Goal: Find specific page/section: Find specific page/section

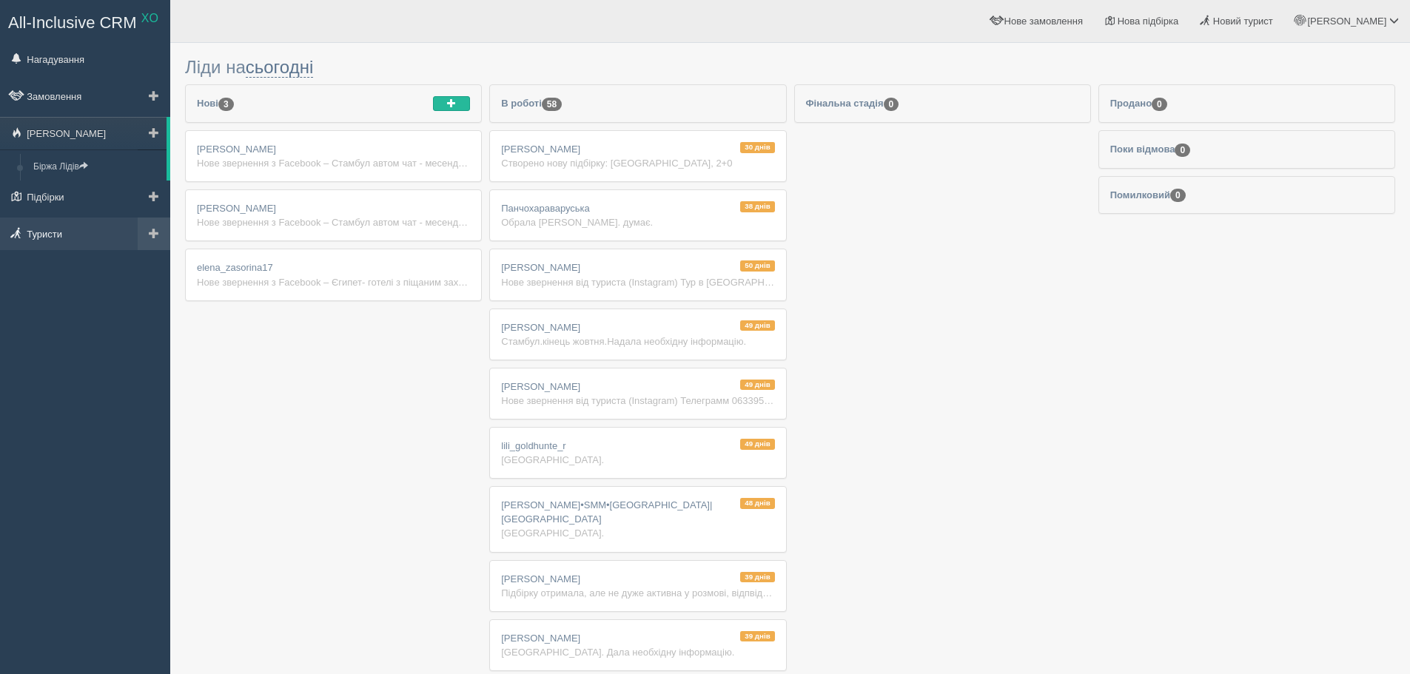
click at [88, 231] on link "Туристи" at bounding box center [85, 234] width 170 height 33
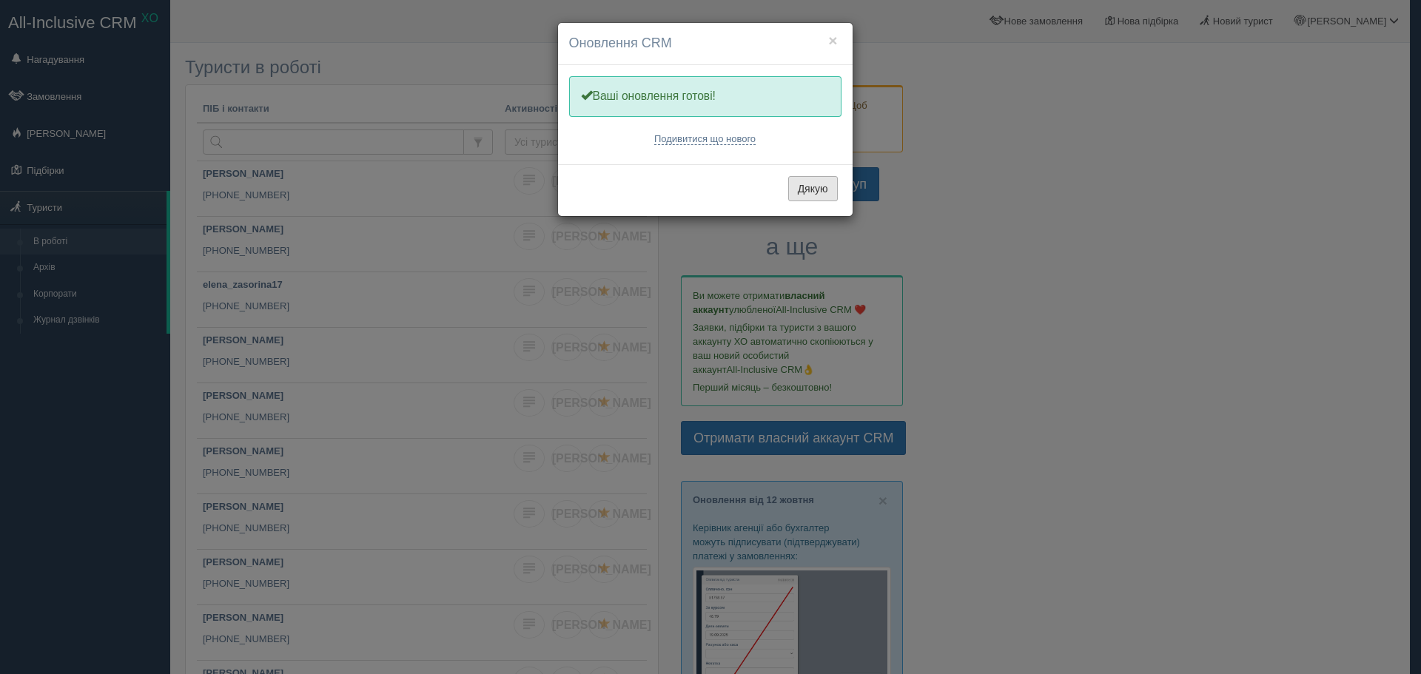
click at [804, 182] on button "Дякую" at bounding box center [813, 188] width 50 height 25
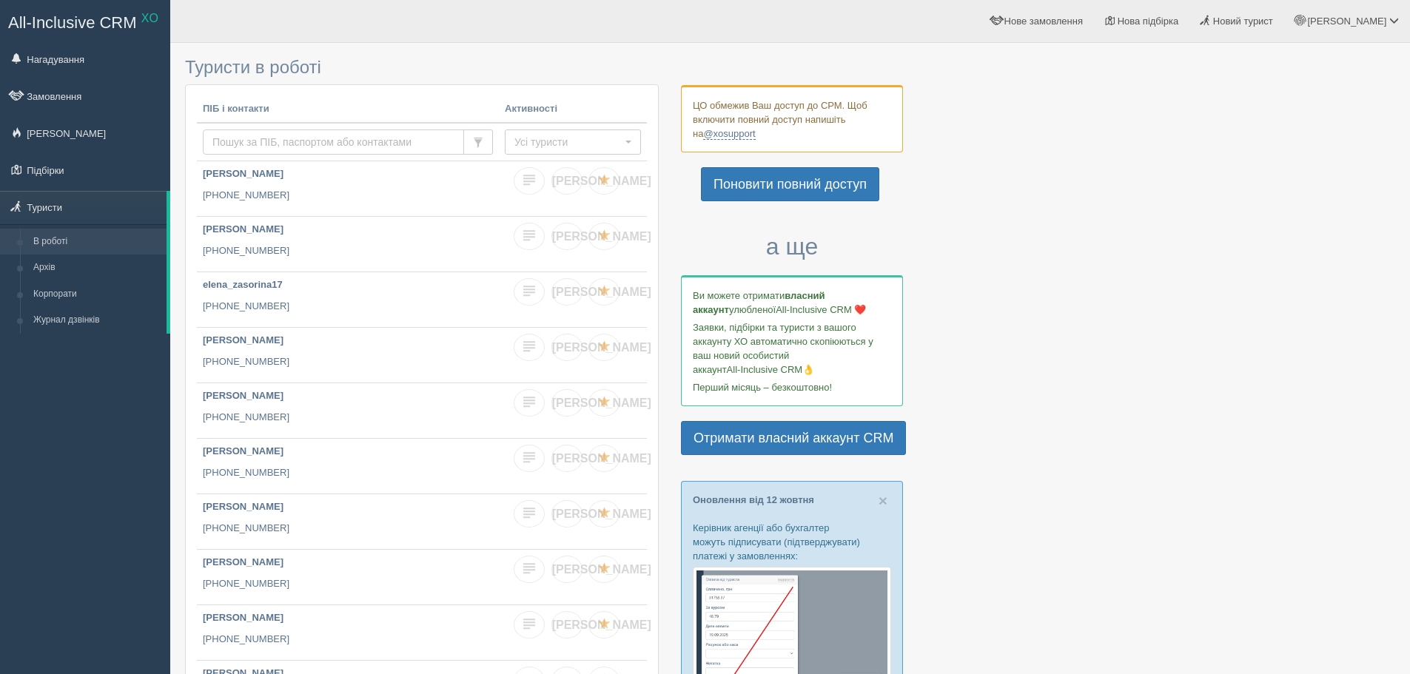
paste input "0961244104"
type input "0961244104"
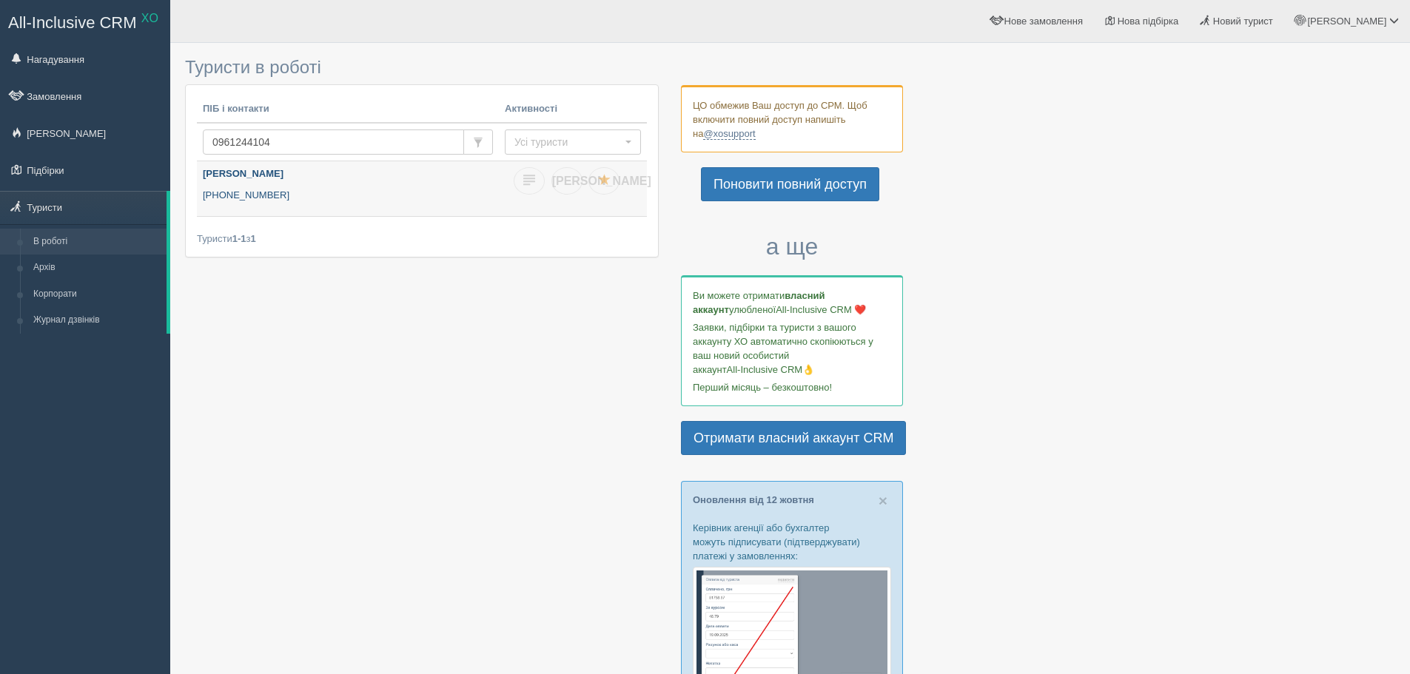
click at [245, 185] on link "Зоя Курило +380 96 124 4104" at bounding box center [348, 188] width 302 height 55
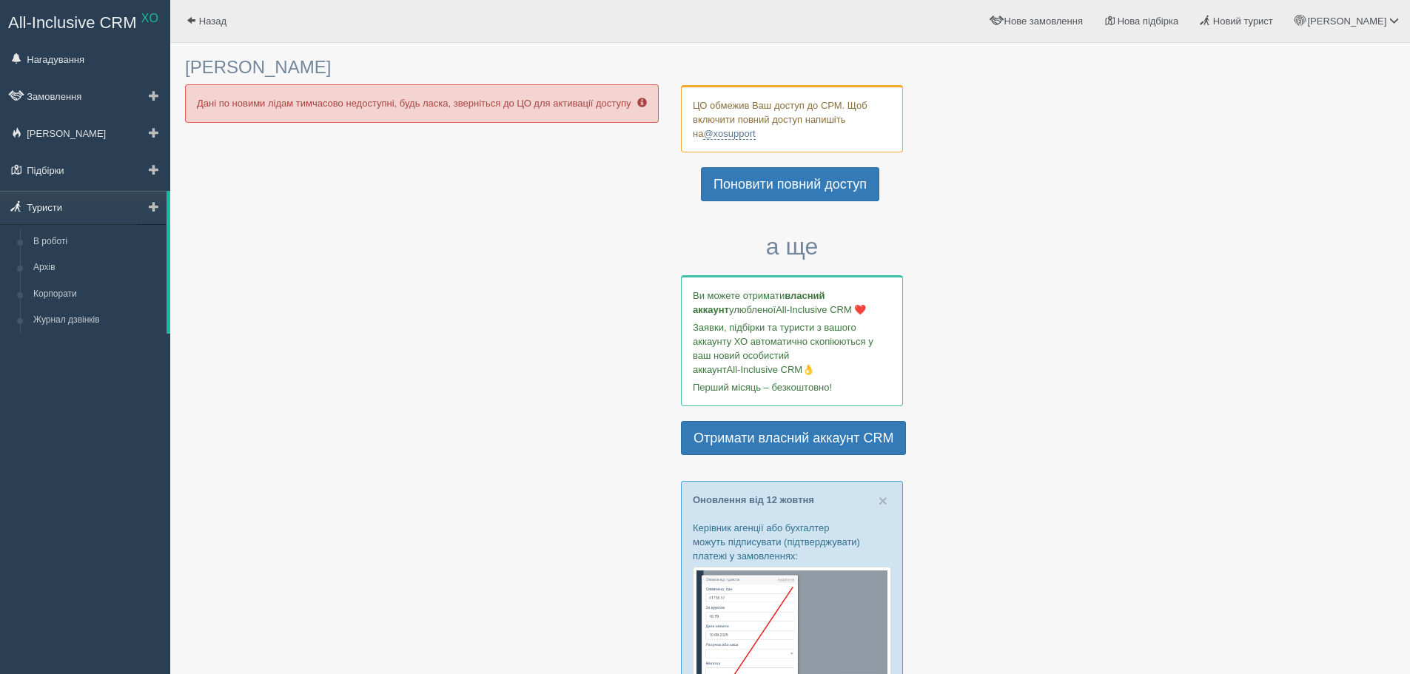
click at [53, 200] on link "Туристи" at bounding box center [83, 207] width 167 height 33
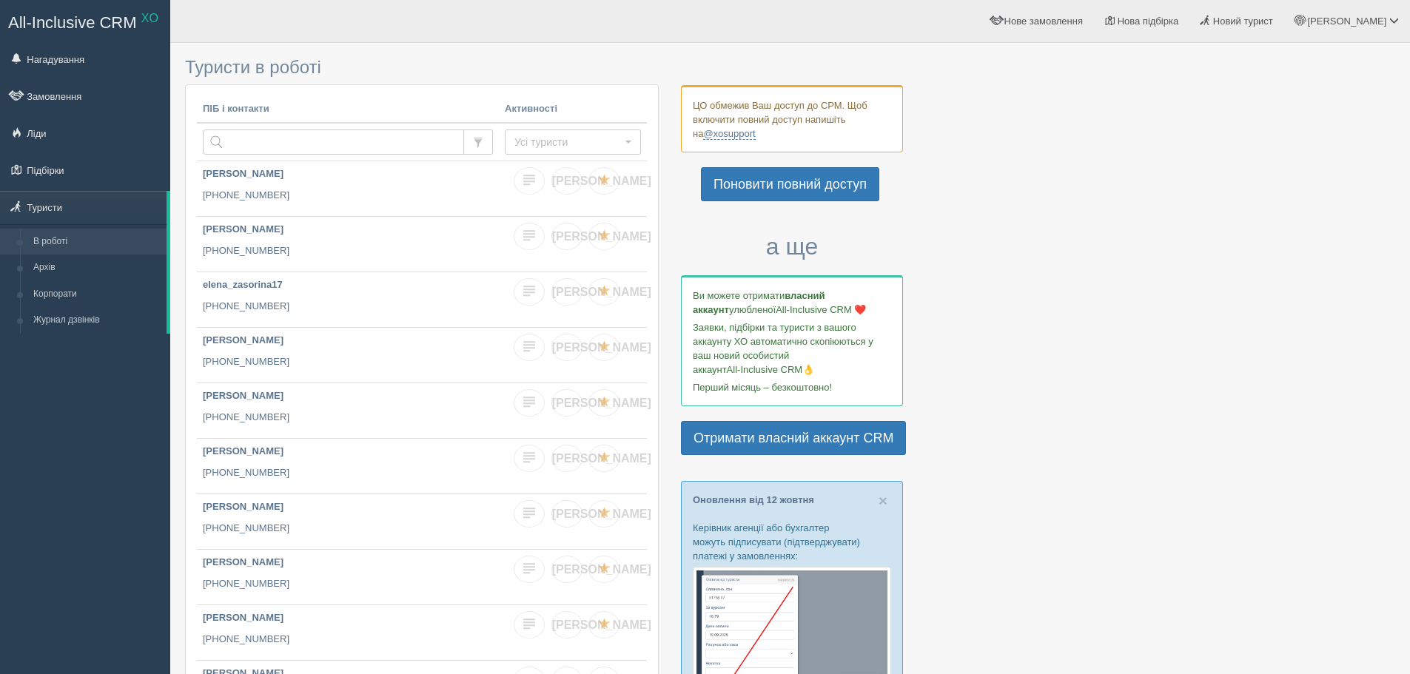
drag, startPoint x: 0, startPoint y: 0, endPoint x: 232, endPoint y: 139, distance: 270.2
type input "0961244104"
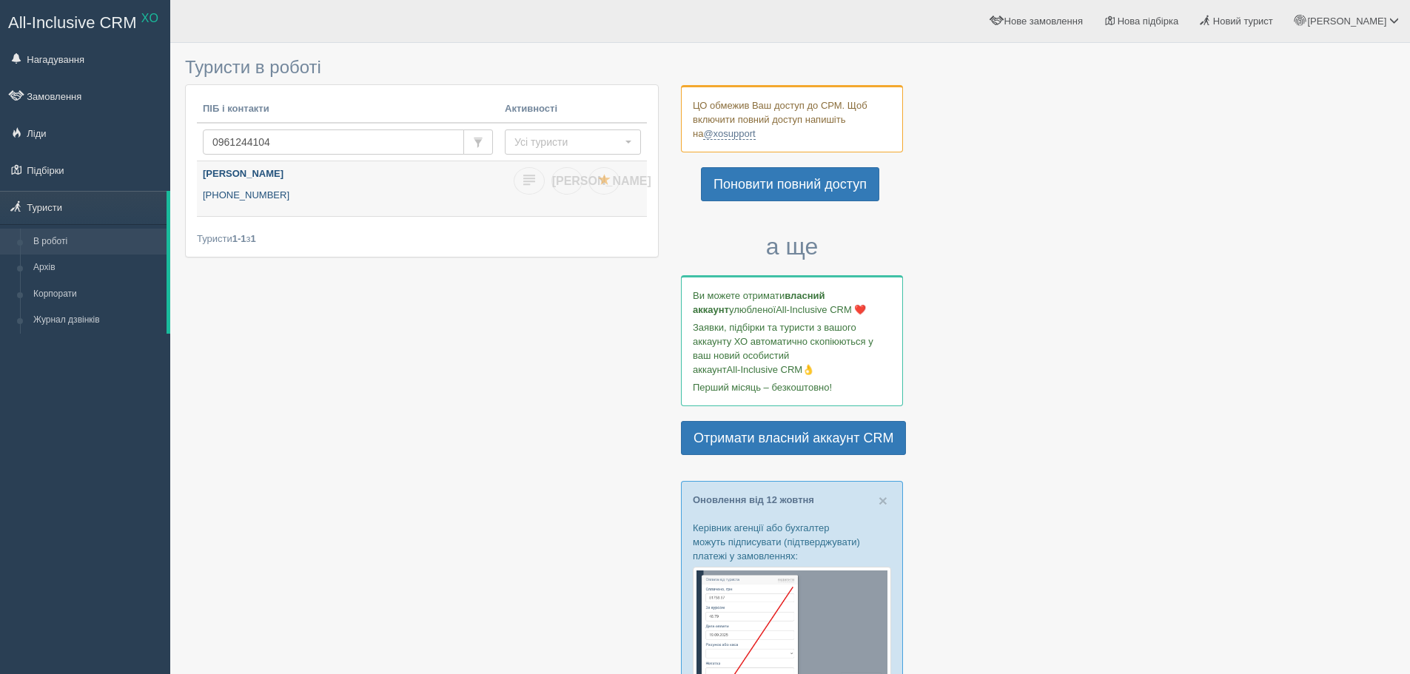
click at [265, 194] on p "+380 96 124 4104" at bounding box center [348, 196] width 290 height 14
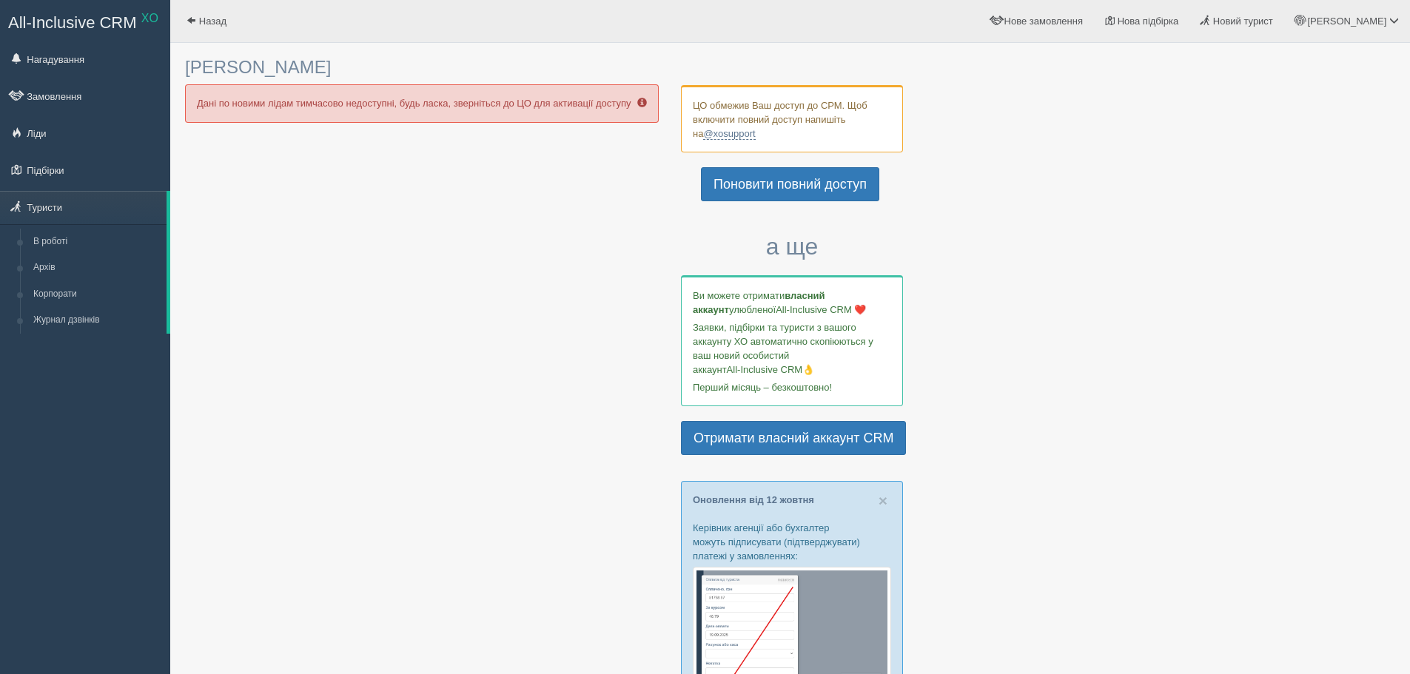
click at [184, 209] on div "[PERSON_NAME] Дані по новими лідам тимчасово недоступні, будь ласка, зверніться…" at bounding box center [790, 686] width 1240 height 1372
click at [382, 645] on div at bounding box center [790, 678] width 1210 height 1257
click at [54, 203] on link "Туристи" at bounding box center [83, 207] width 167 height 33
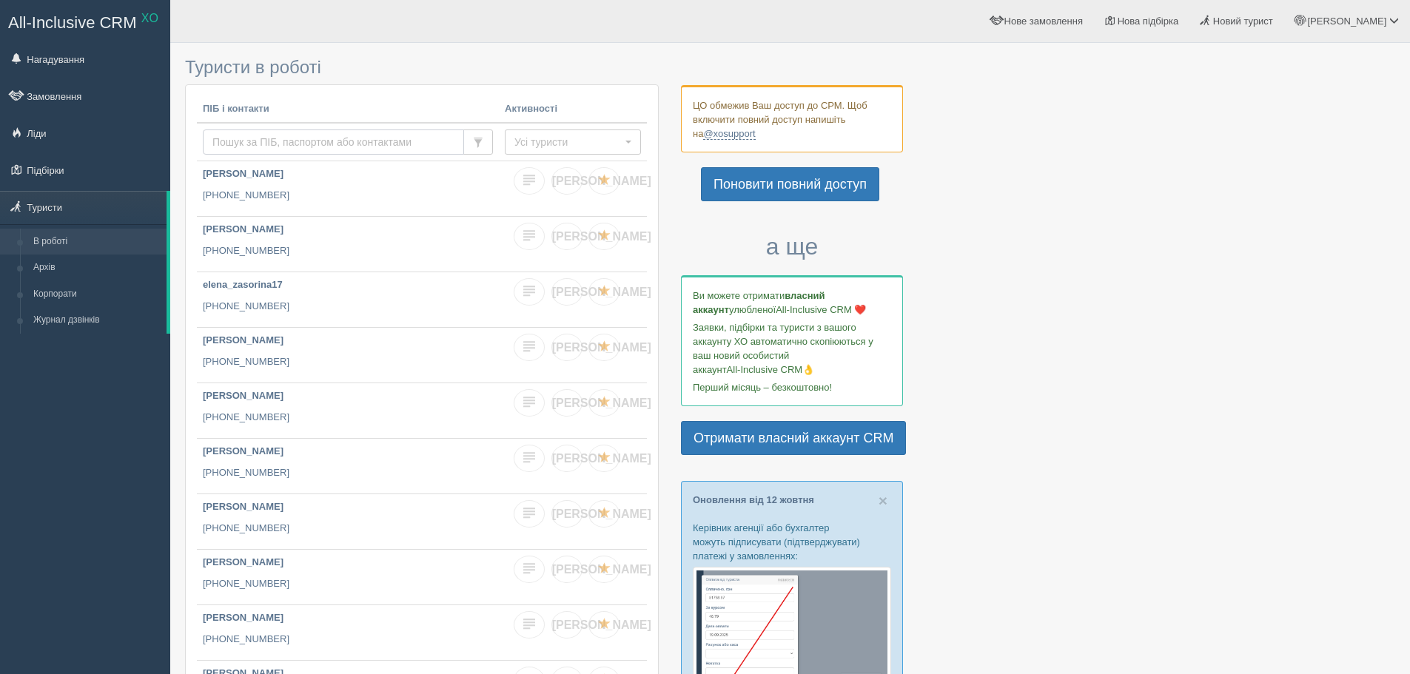
click at [331, 144] on input "text" at bounding box center [333, 142] width 261 height 25
click at [277, 137] on input "text" at bounding box center [333, 142] width 261 height 25
paste input "0961244104"
type input "0961244104"
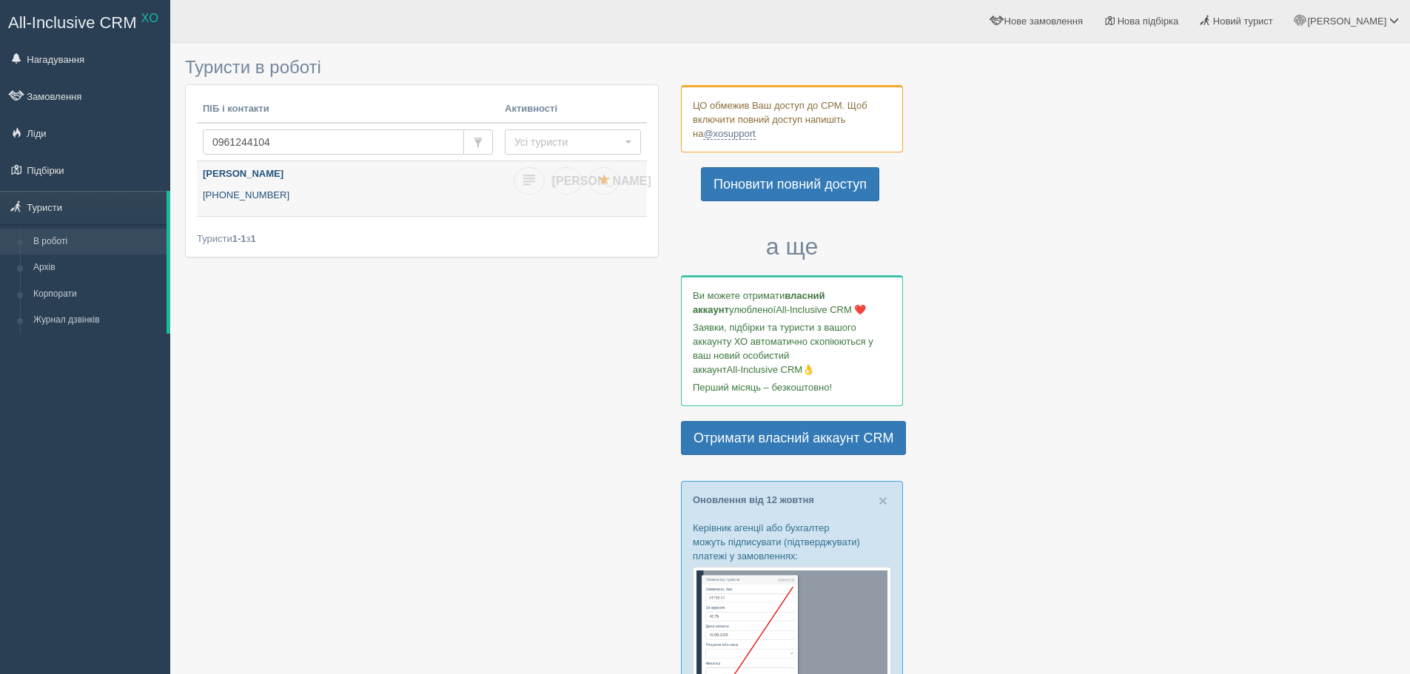
click at [309, 193] on p "[PHONE_NUMBER]" at bounding box center [348, 196] width 290 height 14
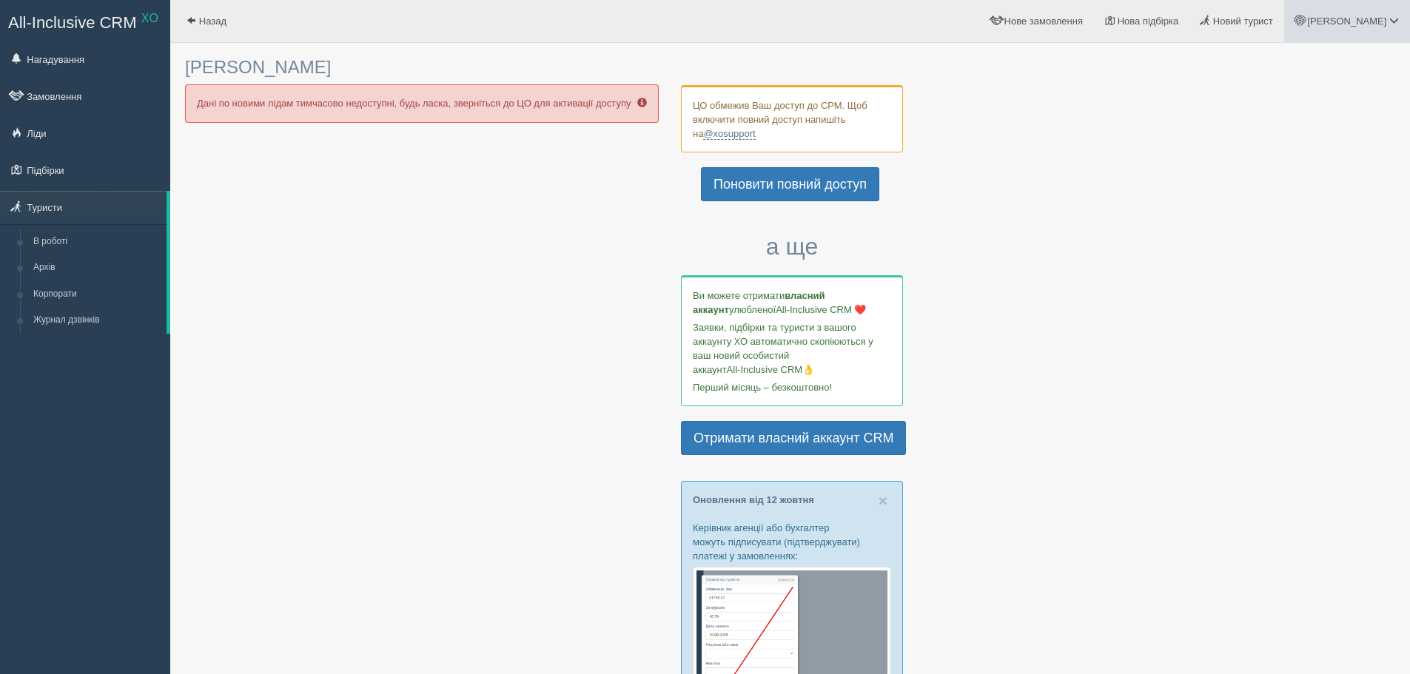
click at [1396, 18] on span at bounding box center [1394, 21] width 10 height 10
click at [1306, 58] on link "Мій профіль" at bounding box center [1328, 66] width 161 height 32
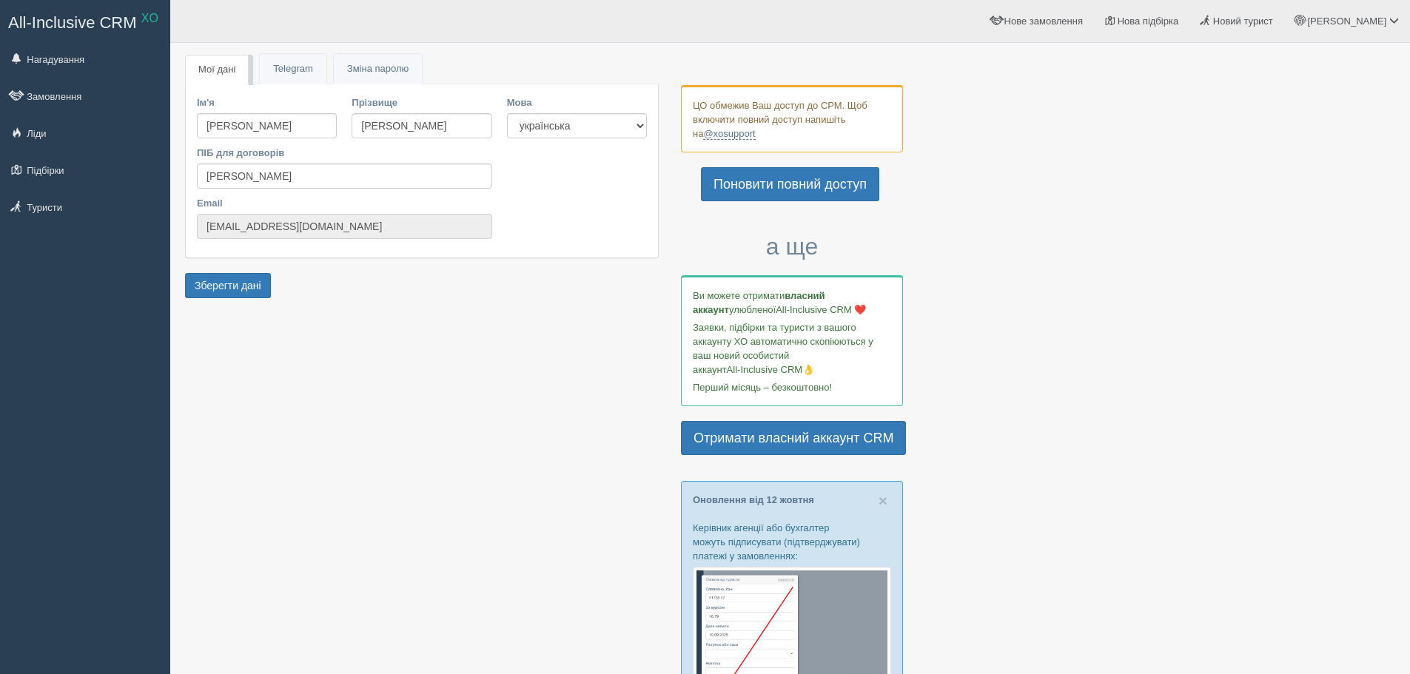
drag, startPoint x: 420, startPoint y: 222, endPoint x: 189, endPoint y: 238, distance: 231.4
click at [189, 238] on div "Ім'я [PERSON_NAME] Прізвище [PERSON_NAME] ПІБ для договорів [PERSON_NAME] Email…" at bounding box center [422, 170] width 472 height 173
click at [201, 334] on div at bounding box center [790, 678] width 1210 height 1257
click at [79, 205] on link "Туристи" at bounding box center [85, 207] width 170 height 33
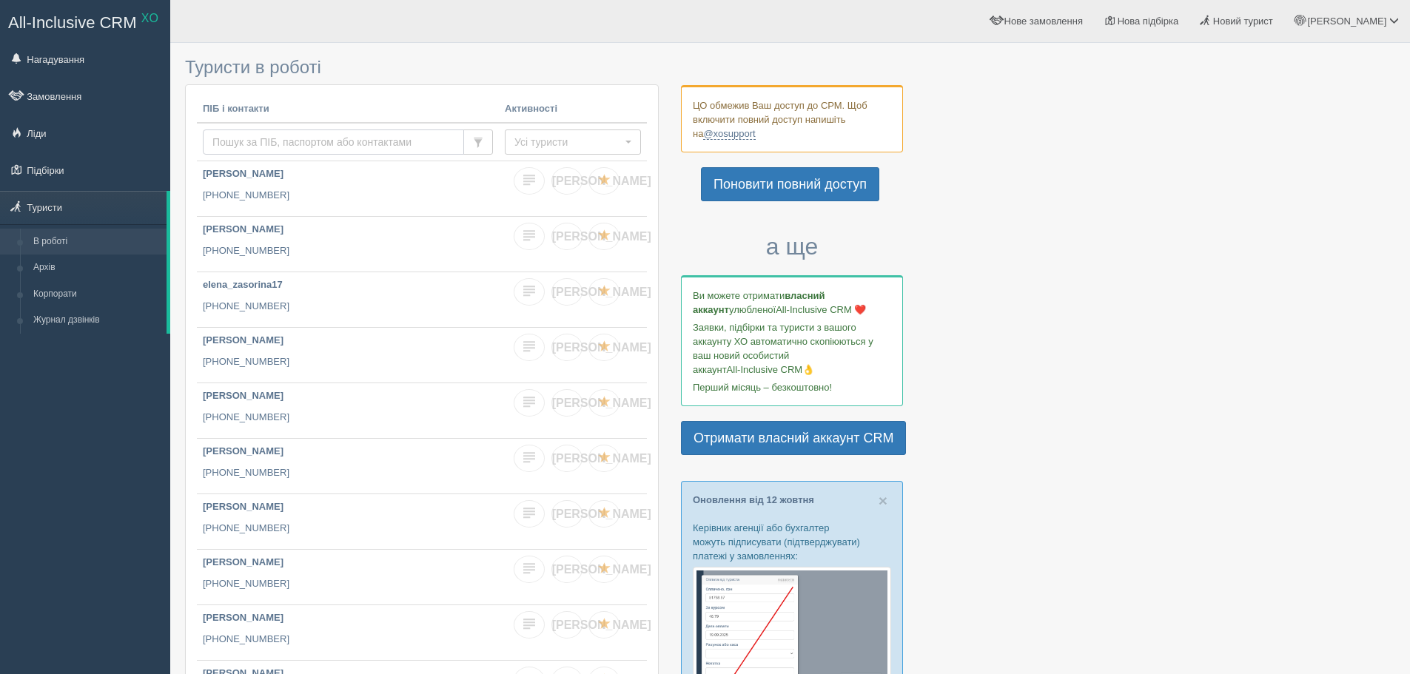
click at [251, 145] on input "text" at bounding box center [333, 142] width 261 height 25
paste input "0961244104"
type input "0961244104"
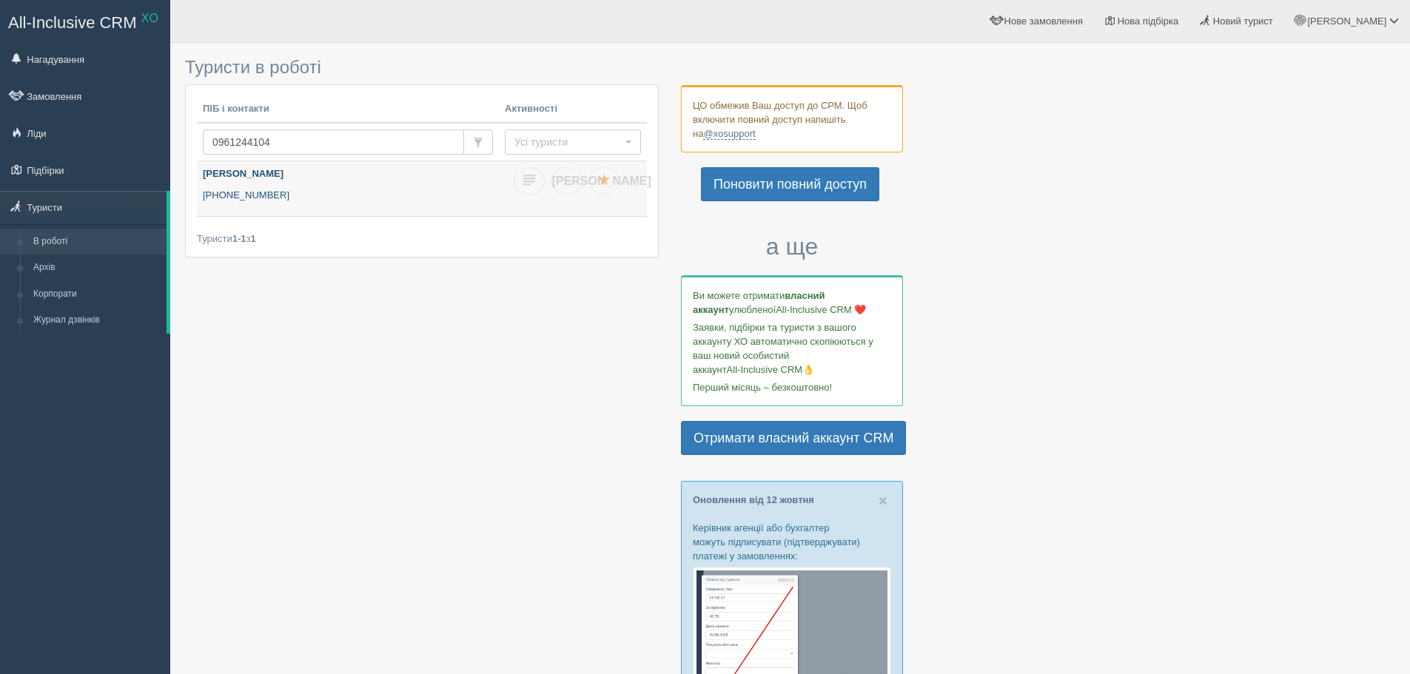
click at [245, 176] on b "[PERSON_NAME]" at bounding box center [243, 173] width 81 height 11
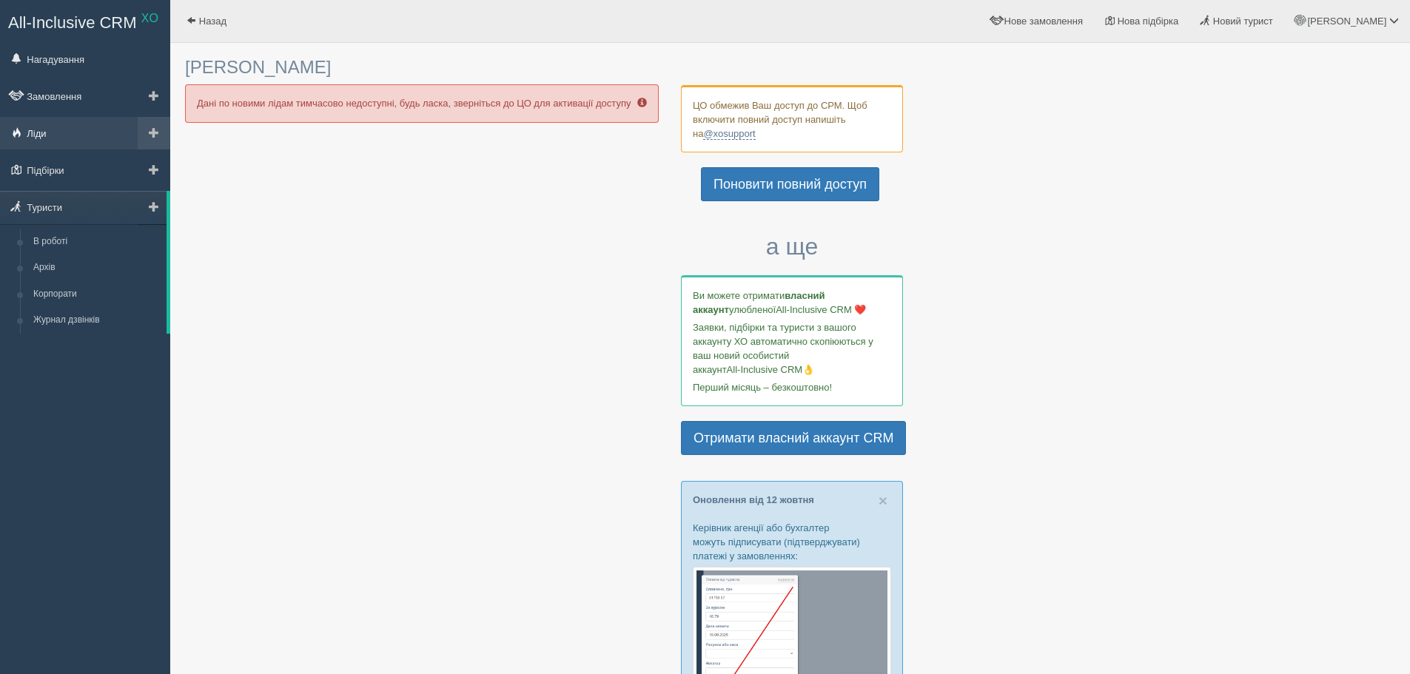
click at [49, 139] on link "Ліди" at bounding box center [85, 133] width 170 height 33
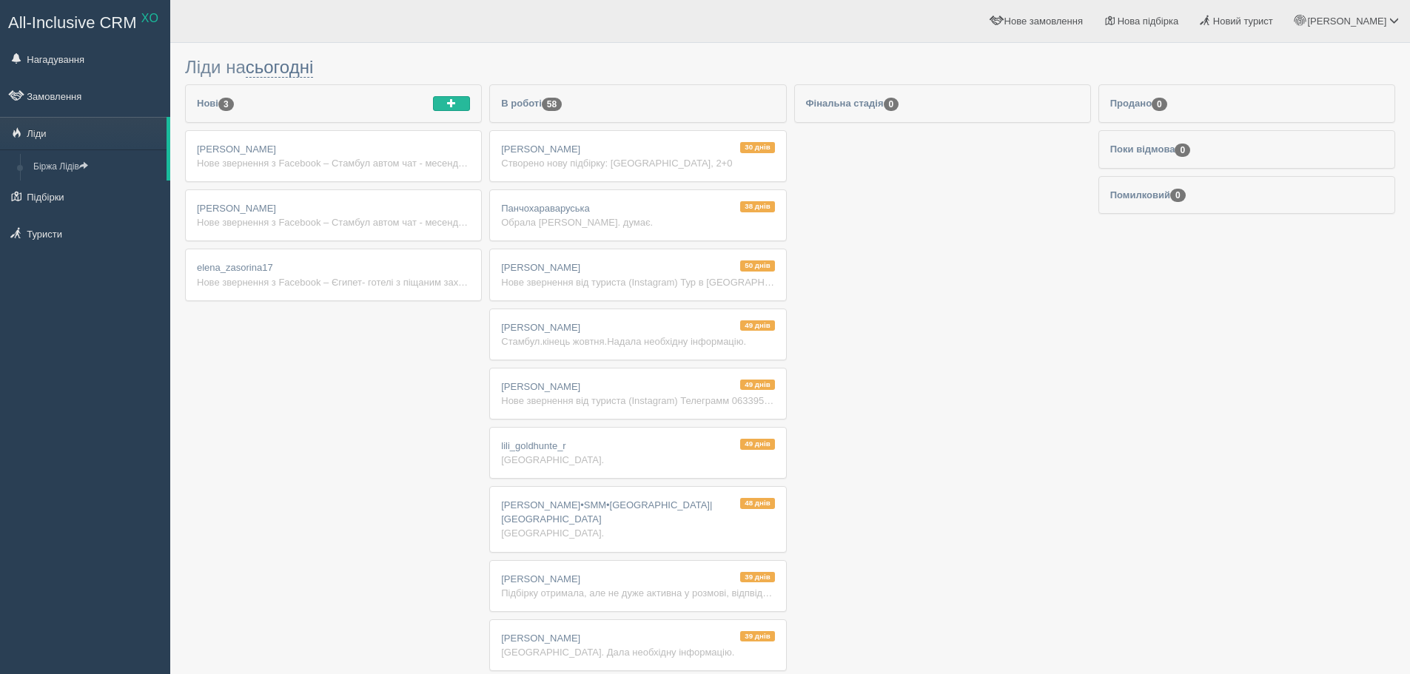
click at [315, 164] on div "Нове звернення з Facebook – Стамбул автом чат - месенджер, тел Ім'я: Facebook […" at bounding box center [333, 163] width 273 height 14
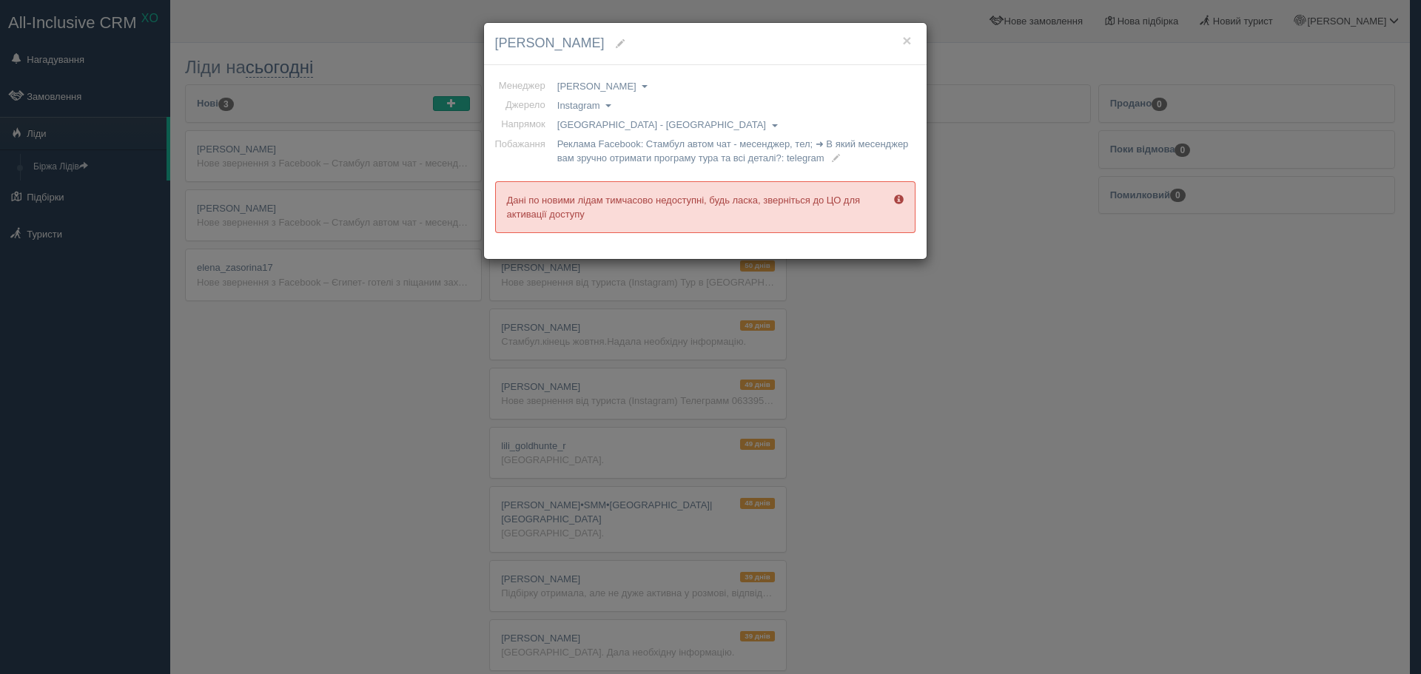
click at [912, 38] on h4 "[PERSON_NAME]" at bounding box center [705, 43] width 420 height 19
click at [908, 38] on button "×" at bounding box center [906, 41] width 9 height 16
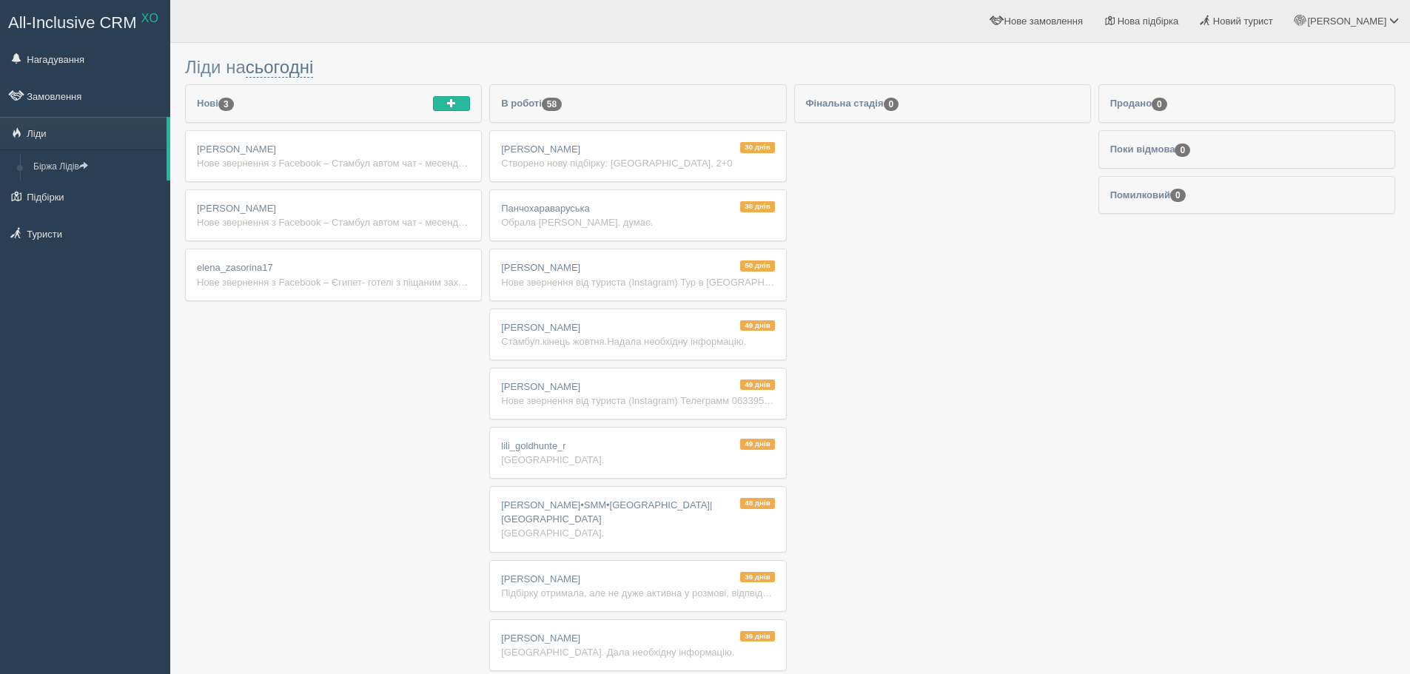
click at [237, 218] on div "Нове звернення з Facebook – Стамбул автом чат - месенджер, тел Ім'я: Facebook […" at bounding box center [333, 222] width 273 height 14
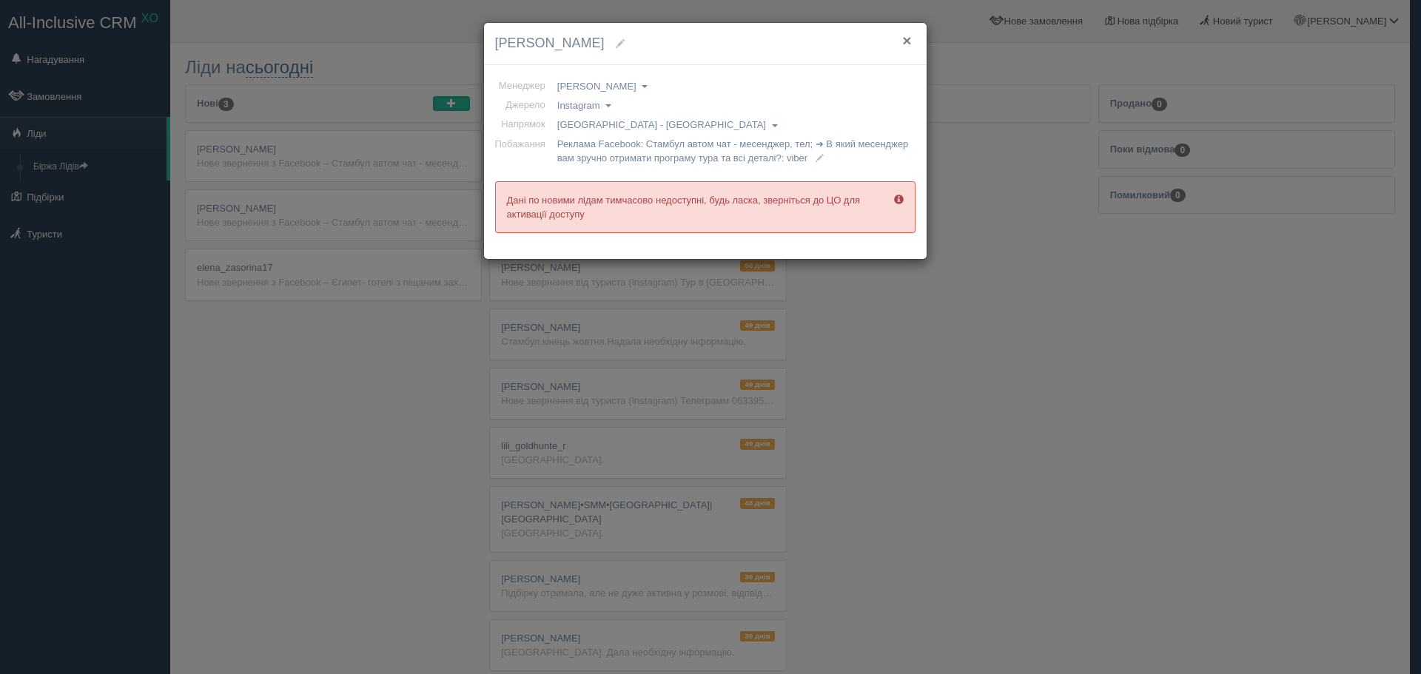
click at [908, 44] on button "×" at bounding box center [906, 41] width 9 height 16
